Goal: Transaction & Acquisition: Purchase product/service

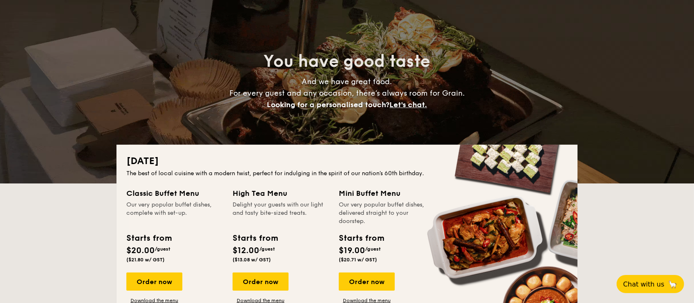
scroll to position [111, 0]
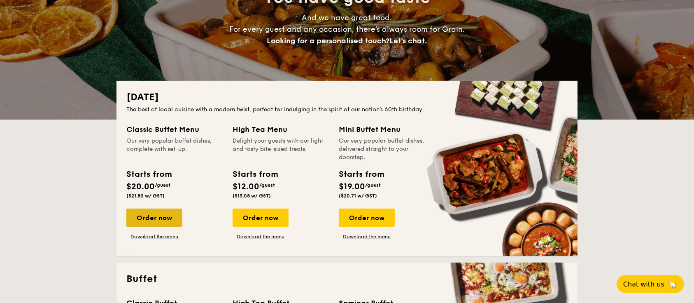
click at [153, 218] on div "Order now" at bounding box center [154, 217] width 56 height 18
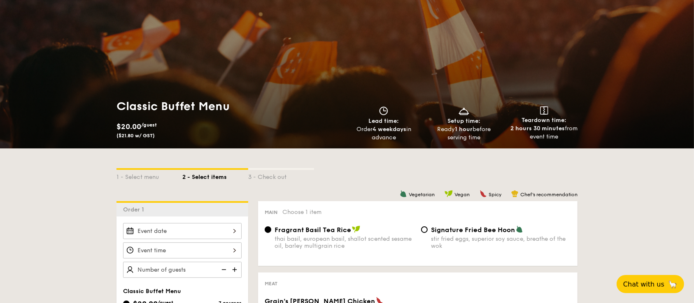
scroll to position [21, 0]
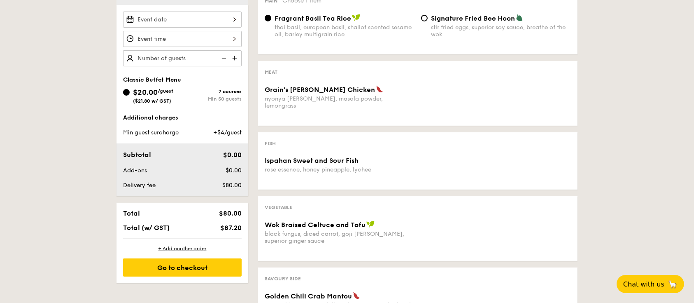
scroll to position [239, 0]
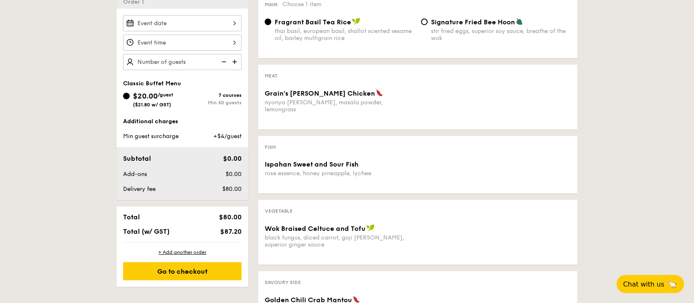
click at [231, 61] on img at bounding box center [235, 62] width 12 height 16
type input "30 guests"
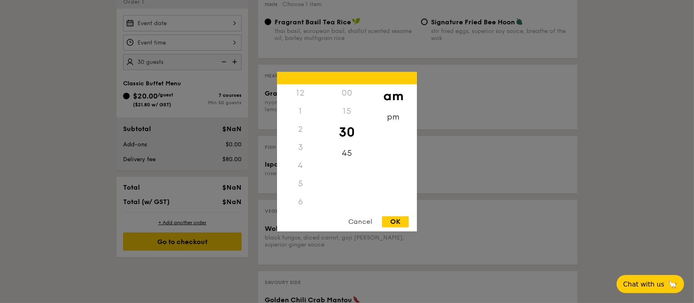
click at [234, 43] on div "12 1 2 3 4 5 6 7 8 9 10 11 00 15 30 45 am pm Cancel OK" at bounding box center [182, 43] width 119 height 16
click at [295, 207] on div "11" at bounding box center [300, 210] width 47 height 24
click at [389, 218] on div "OK" at bounding box center [395, 221] width 27 height 11
type input "11:30AM"
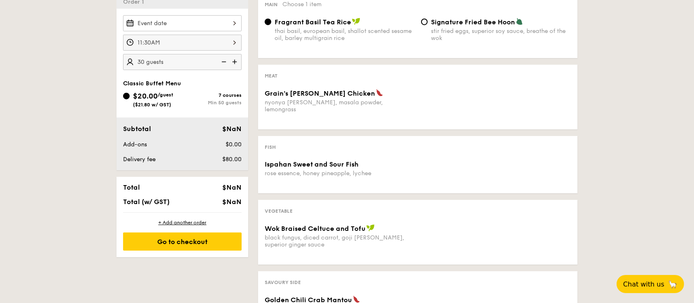
click at [233, 22] on div at bounding box center [182, 23] width 119 height 16
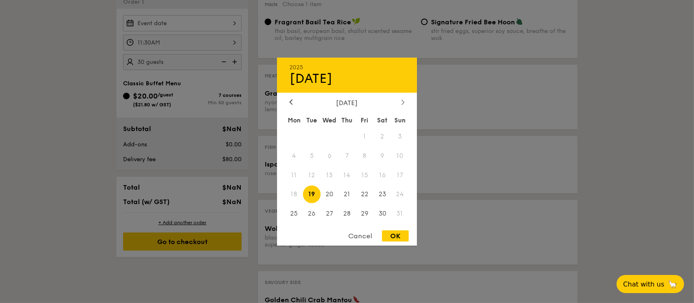
click at [403, 102] on icon at bounding box center [403, 102] width 2 height 5
click at [288, 104] on div at bounding box center [290, 102] width 7 height 8
click at [294, 176] on span "15" at bounding box center [294, 175] width 18 height 18
click at [291, 102] on icon at bounding box center [290, 101] width 3 height 5
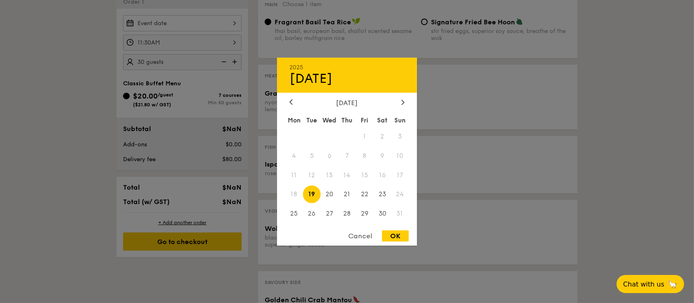
click at [402, 236] on div "OK" at bounding box center [395, 235] width 27 height 11
type input "[DATE]"
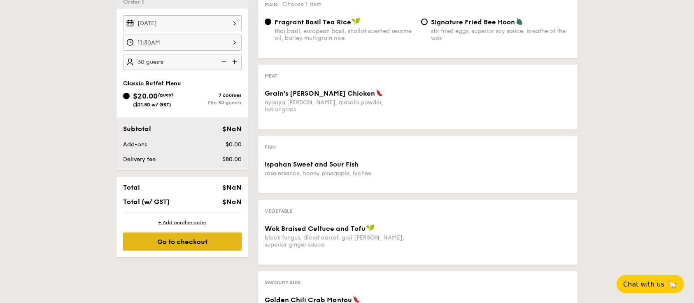
click at [191, 241] on div "Go to checkout" at bounding box center [182, 241] width 119 height 18
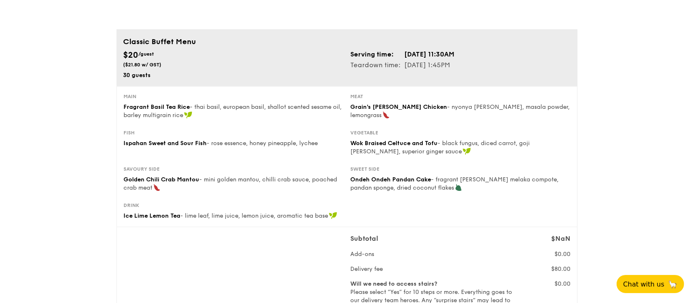
scroll to position [18, 0]
